Goal: Information Seeking & Learning: Learn about a topic

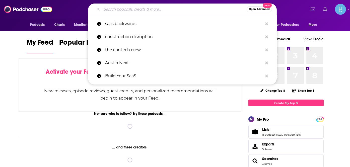
click at [108, 9] on input "Search podcasts, credits, & more..." at bounding box center [174, 9] width 145 height 8
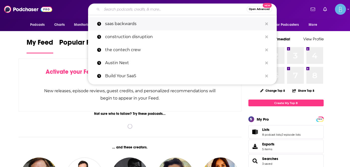
click at [118, 20] on p "saas backwards" at bounding box center [184, 23] width 158 height 13
type input "saas backwards"
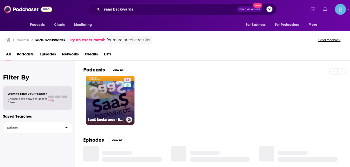
click at [117, 95] on link "48 SaaS Backwards - Reverse Engineering SaaS Success" at bounding box center [110, 100] width 49 height 49
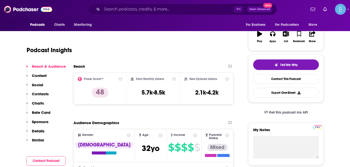
scroll to position [80, 0]
